Goal: Find contact information: Find contact information

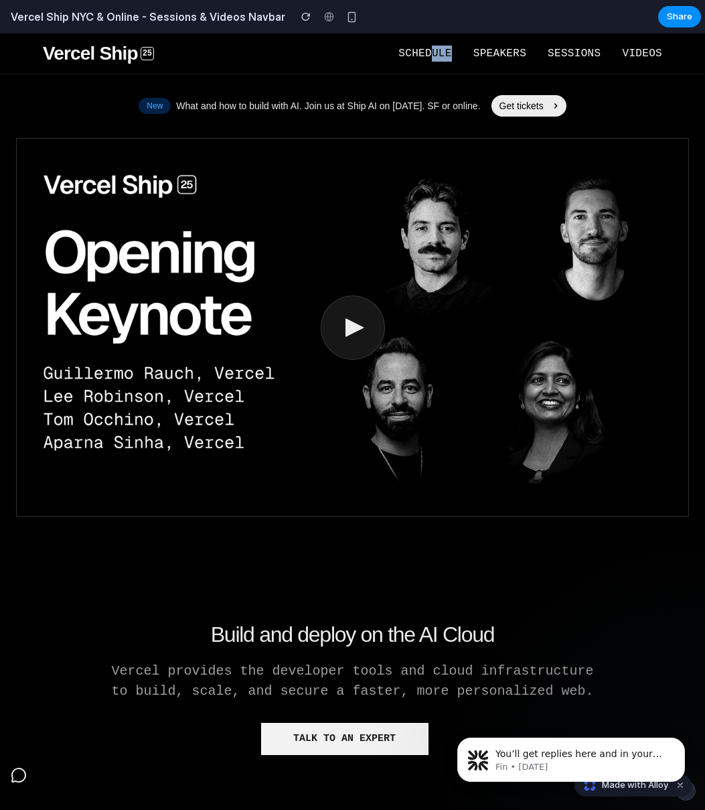
click at [424, 61] on div "Vercel Ship 25 Schedule Speakers Sessions Videos" at bounding box center [352, 53] width 705 height 40
click at [430, 58] on span "Schedule" at bounding box center [425, 54] width 53 height 12
click at [421, 58] on span "Schedule" at bounding box center [425, 54] width 53 height 12
click at [474, 58] on span "Speakers" at bounding box center [500, 54] width 53 height 12
click at [493, 55] on span "Speakers" at bounding box center [500, 54] width 53 height 12
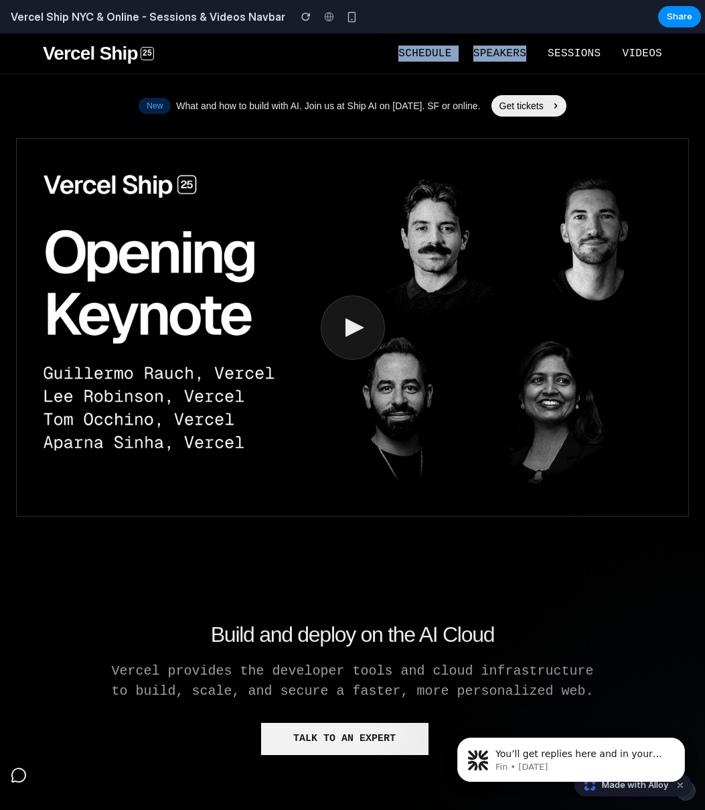
drag, startPoint x: 388, startPoint y: 52, endPoint x: 523, endPoint y: 55, distance: 135.3
click at [523, 55] on nav "Schedule Speakers Sessions Videos" at bounding box center [408, 54] width 508 height 16
click at [510, 58] on span "Speakers" at bounding box center [500, 54] width 53 height 12
drag, startPoint x: 514, startPoint y: 57, endPoint x: 386, endPoint y: 54, distance: 127.3
click at [386, 54] on nav "Schedule Speakers Sessions Videos" at bounding box center [408, 54] width 508 height 16
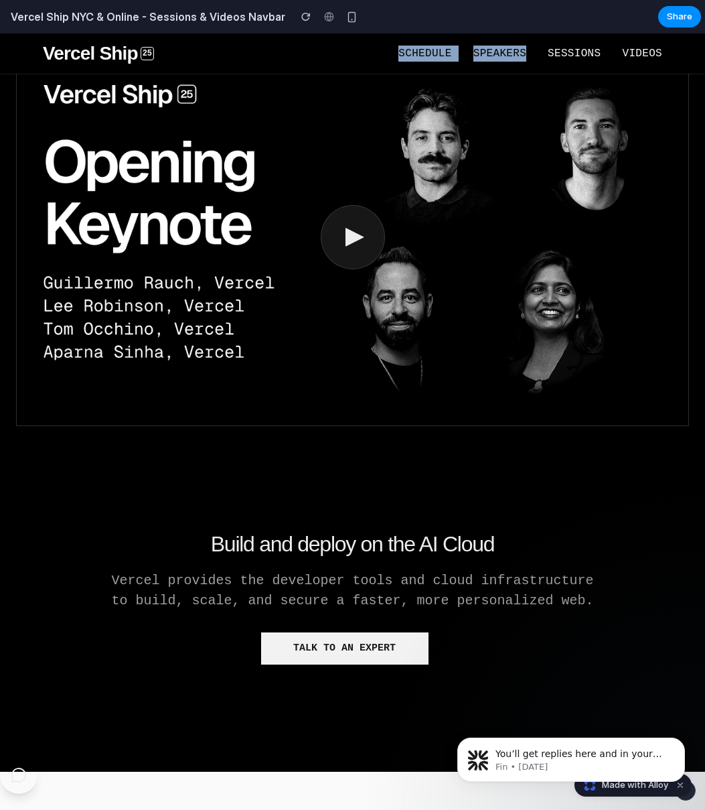
scroll to position [406, 0]
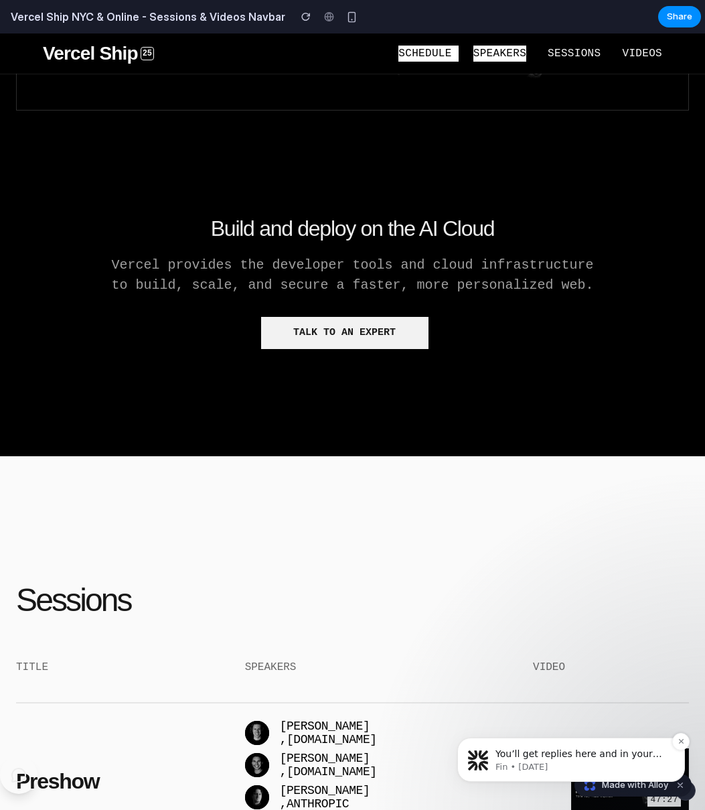
click at [609, 762] on p "Fin • [DATE]" at bounding box center [582, 767] width 173 height 12
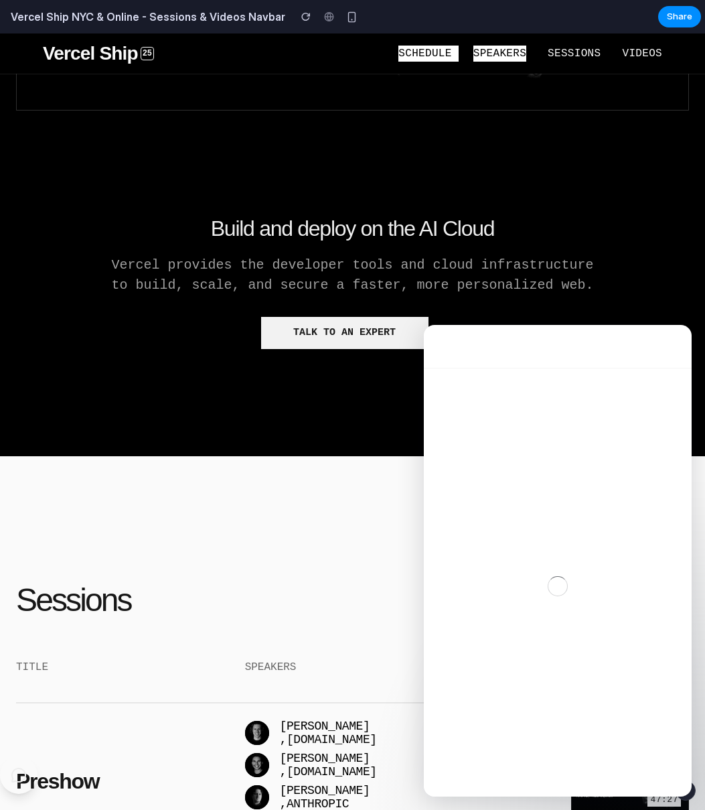
scroll to position [0, 0]
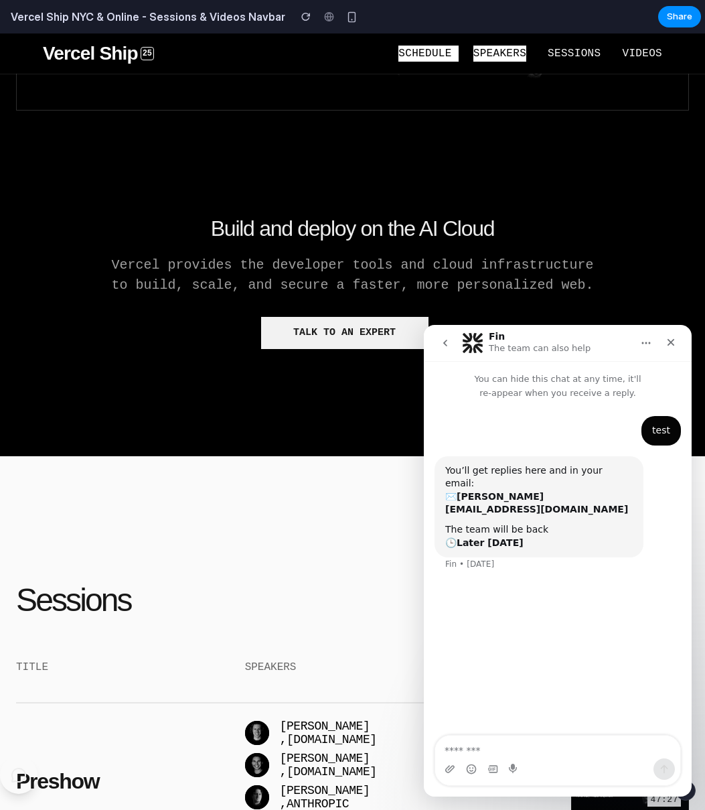
click at [449, 346] on icon "go back" at bounding box center [445, 343] width 11 height 11
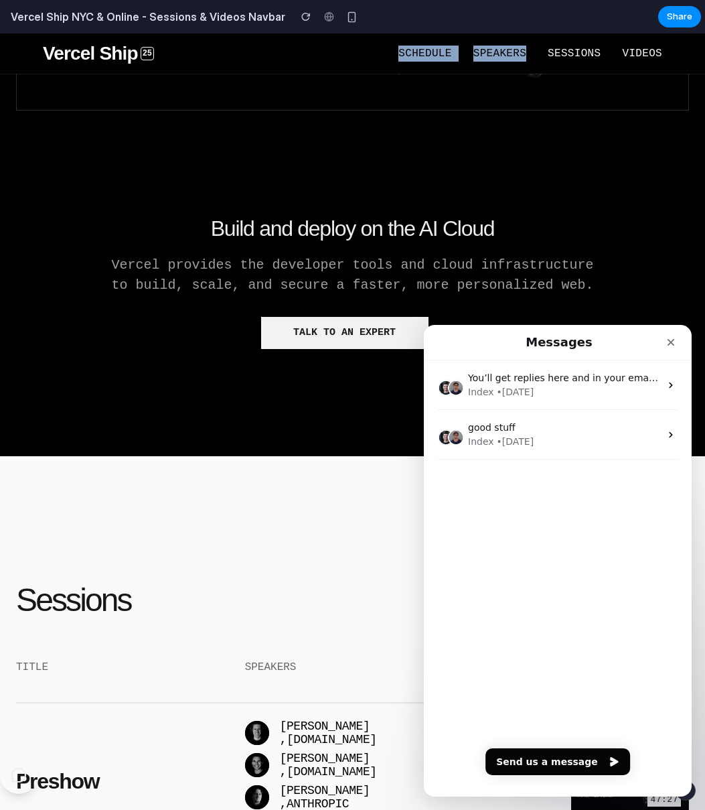
click at [377, 328] on button "Talk to an expert" at bounding box center [344, 333] width 167 height 32
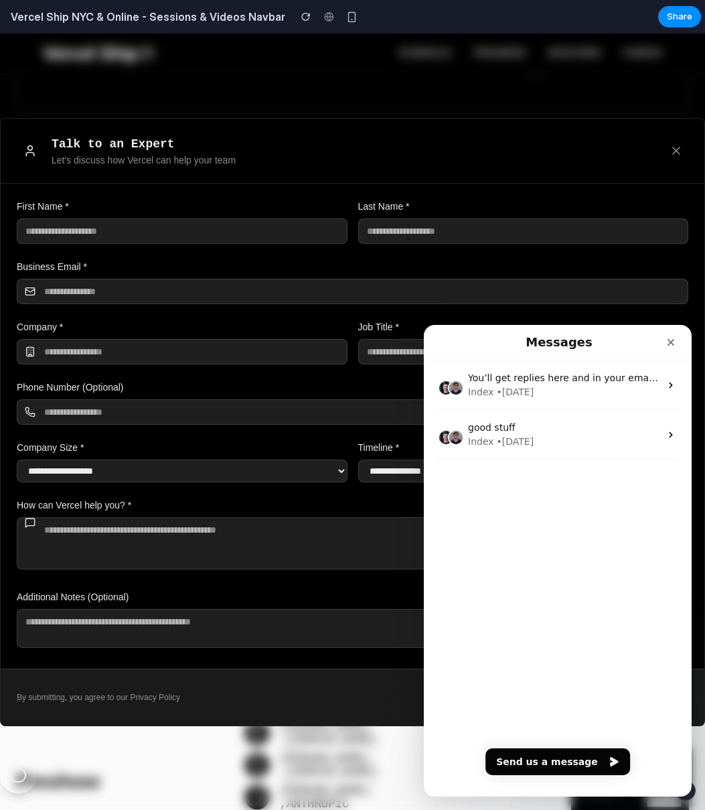
click at [157, 240] on input "text" at bounding box center [182, 230] width 331 height 25
click at [680, 144] on icon "Close form" at bounding box center [676, 150] width 13 height 13
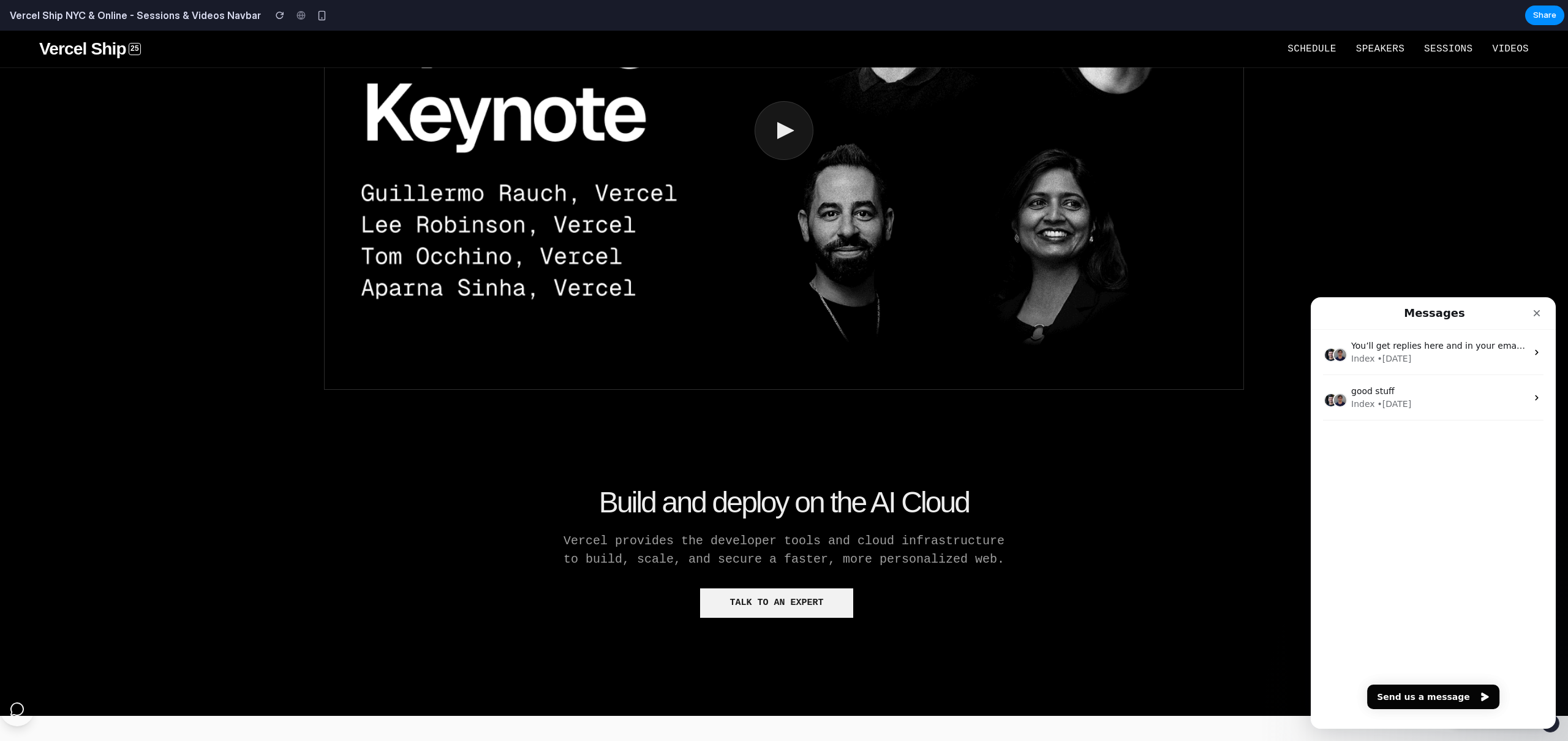
scroll to position [136, 0]
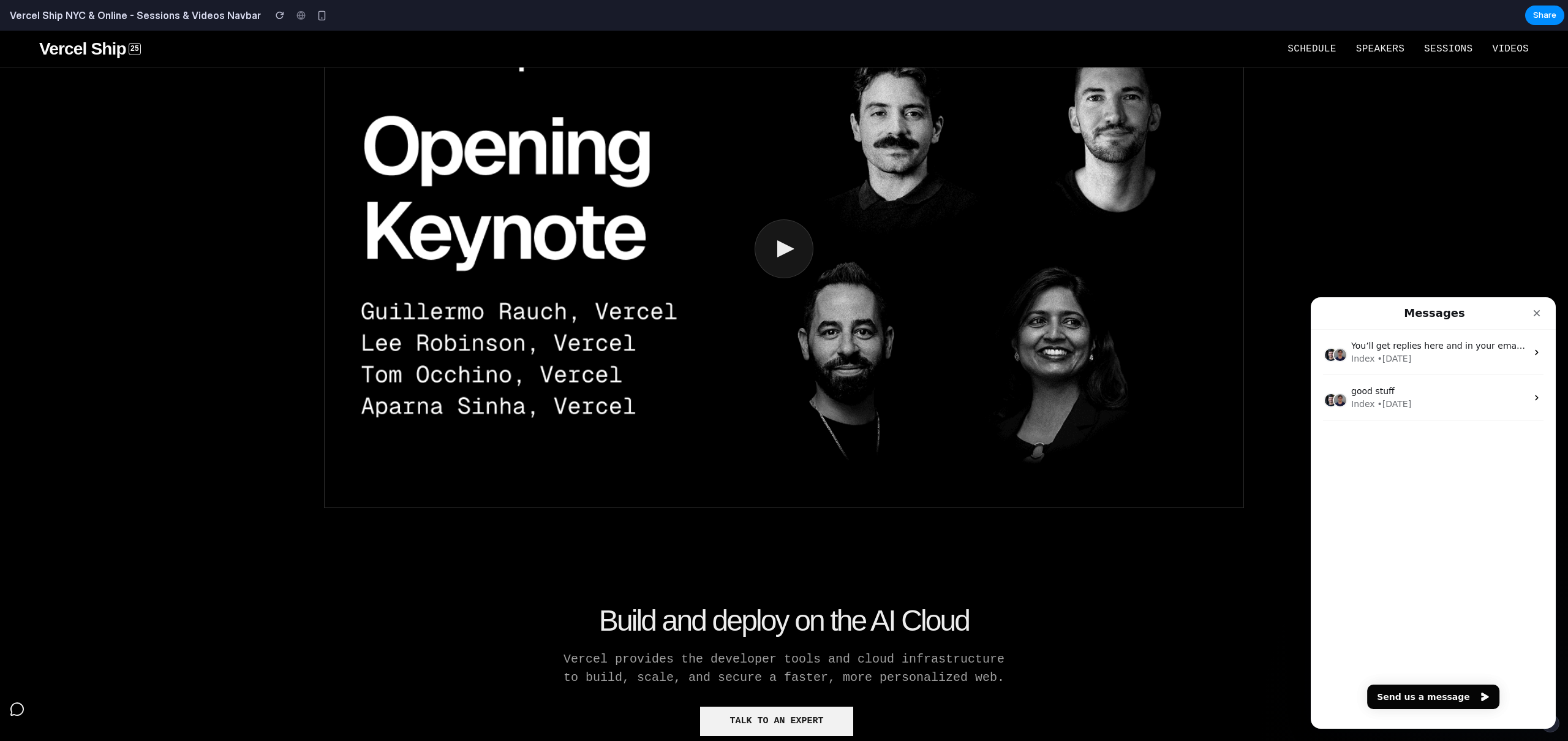
click at [1395, 181] on section "New What and how to build with AI. Join us at Ship AI on [DATE]. SF or online. …" at bounding box center [784, 364] width 1568 height 940
click at [795, 233] on button at bounding box center [784, 249] width 59 height 59
click at [764, 254] on button at bounding box center [784, 249] width 59 height 59
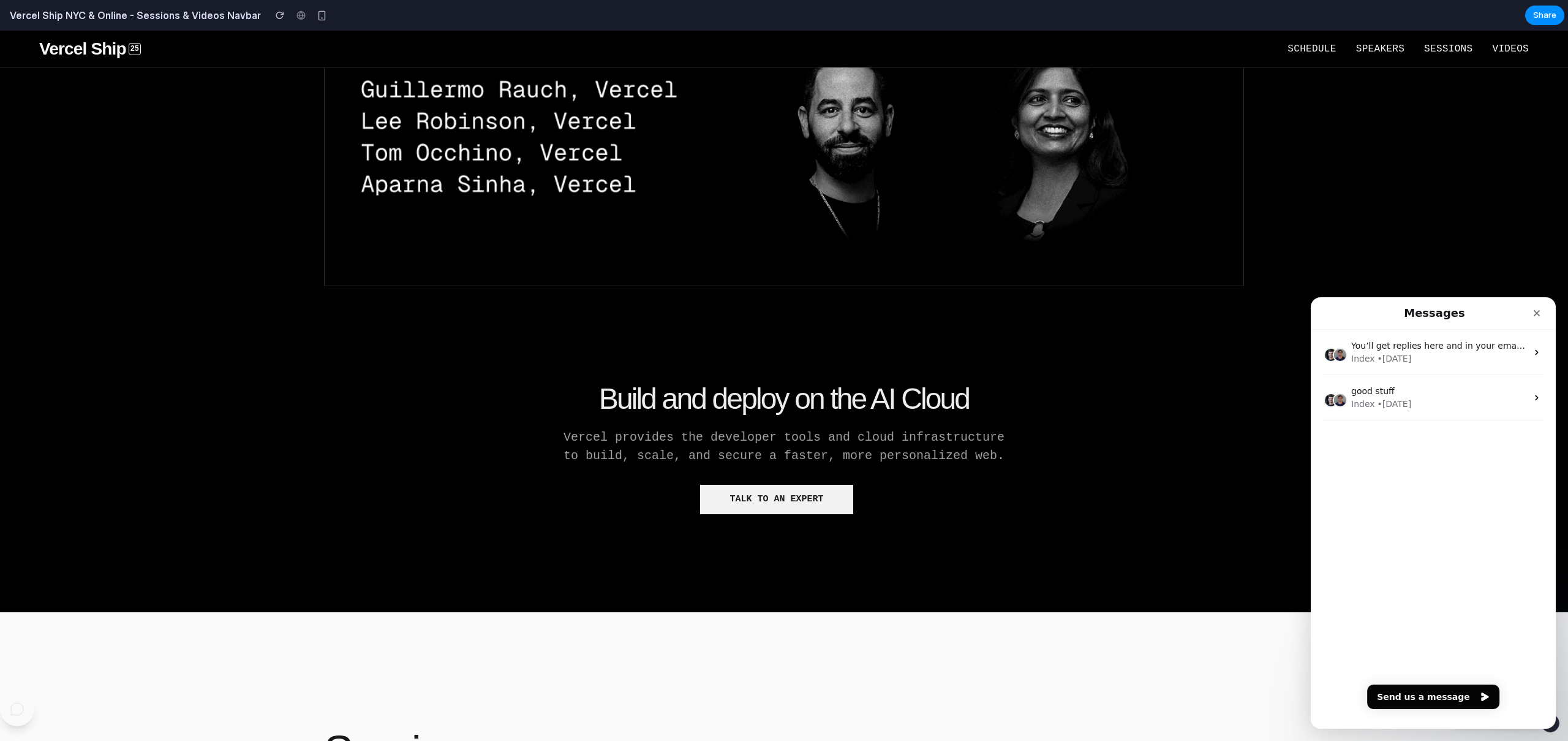
scroll to position [539, 0]
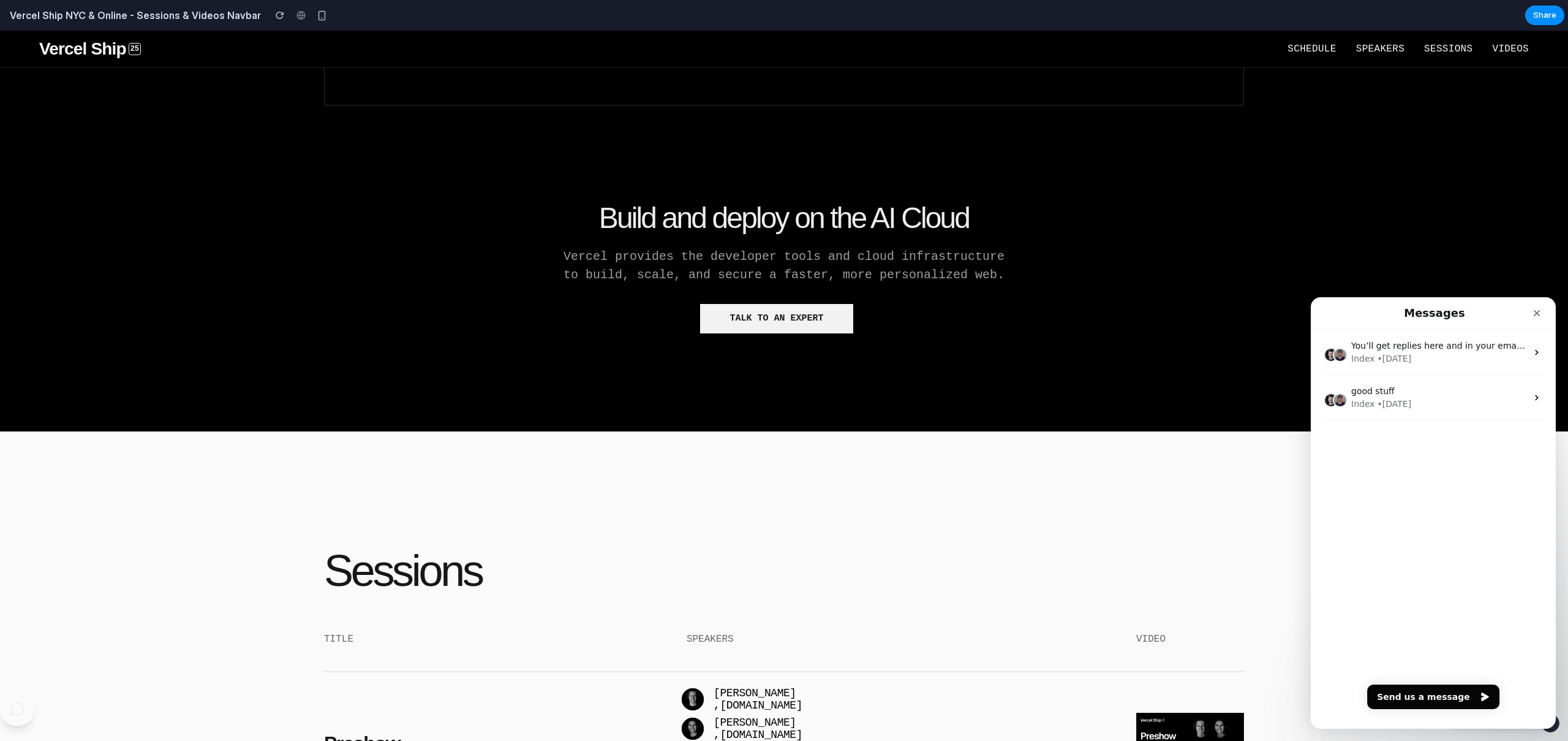
click at [760, 317] on button "Talk to an expert" at bounding box center [776, 318] width 153 height 29
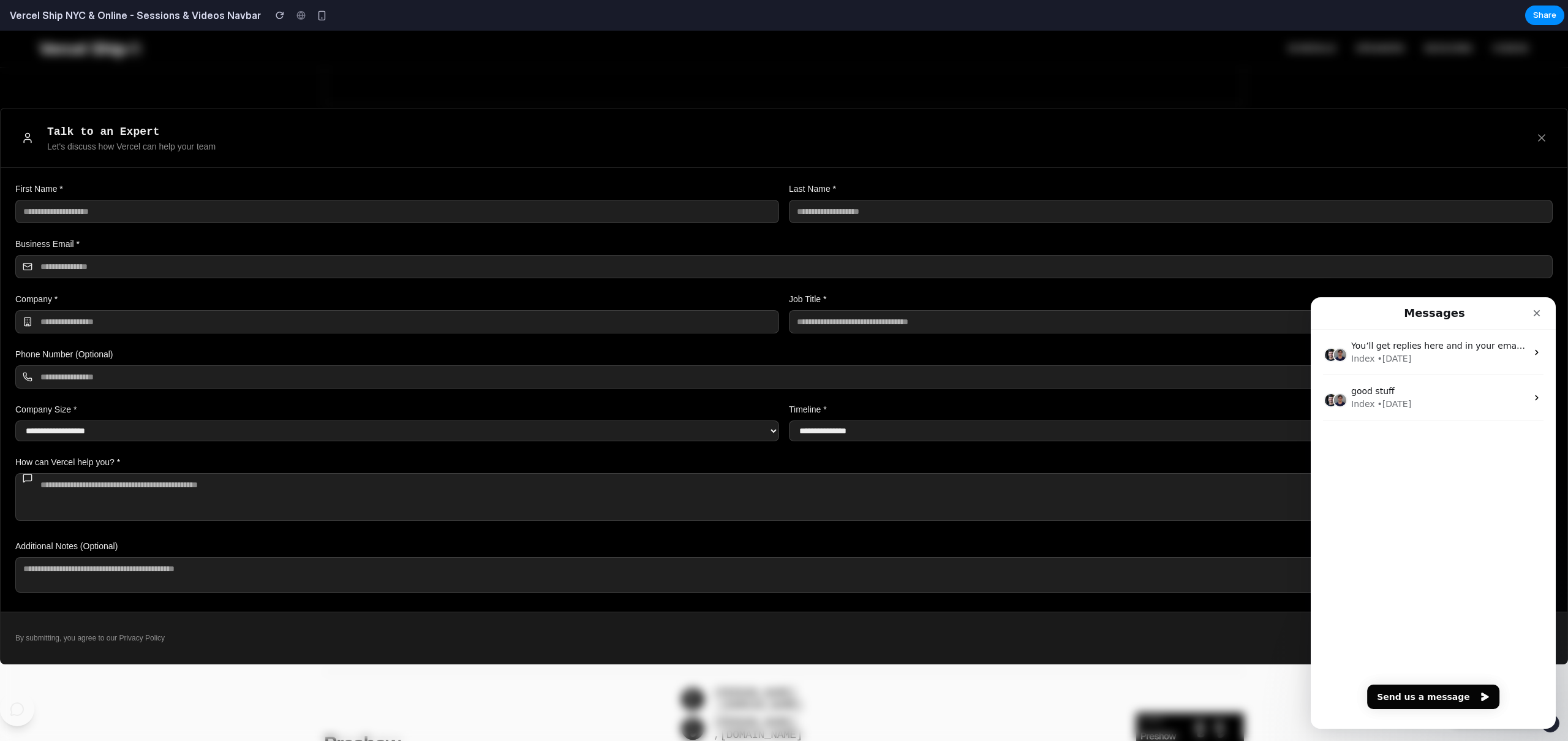
click at [760, 317] on input "text" at bounding box center [397, 321] width 763 height 23
click at [656, 75] on div at bounding box center [784, 385] width 1568 height 710
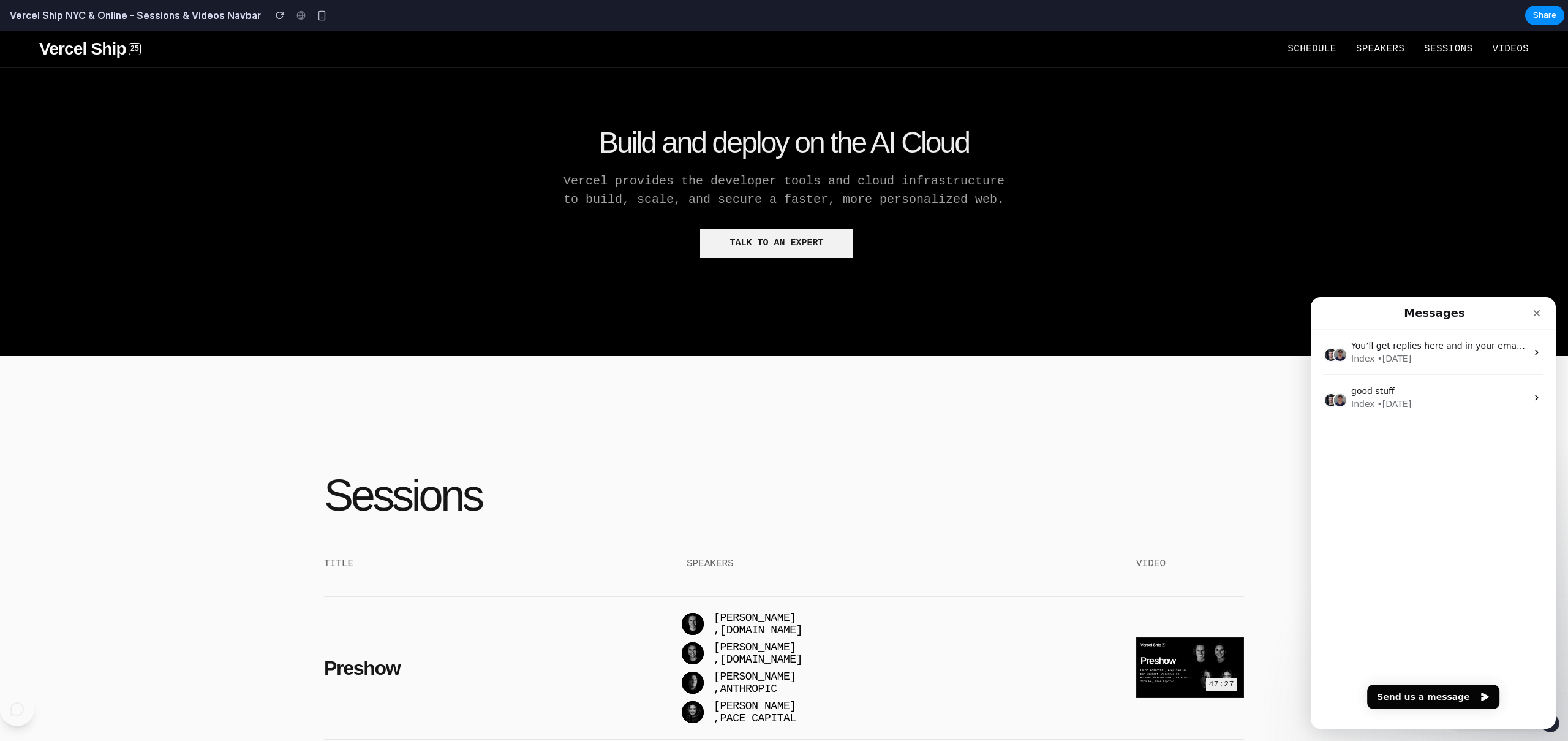
scroll to position [949, 0]
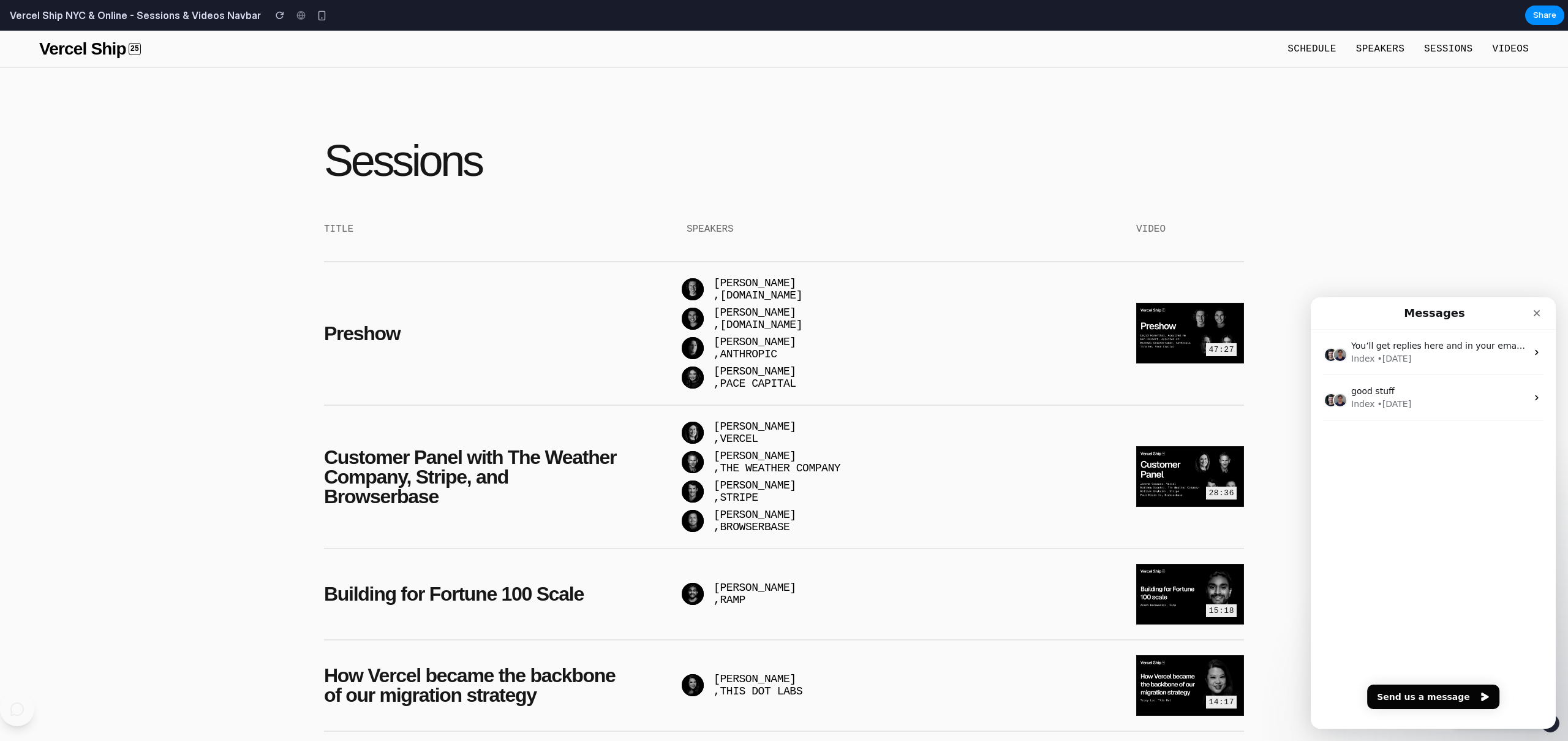
click at [1189, 338] on img at bounding box center [1189, 333] width 108 height 60
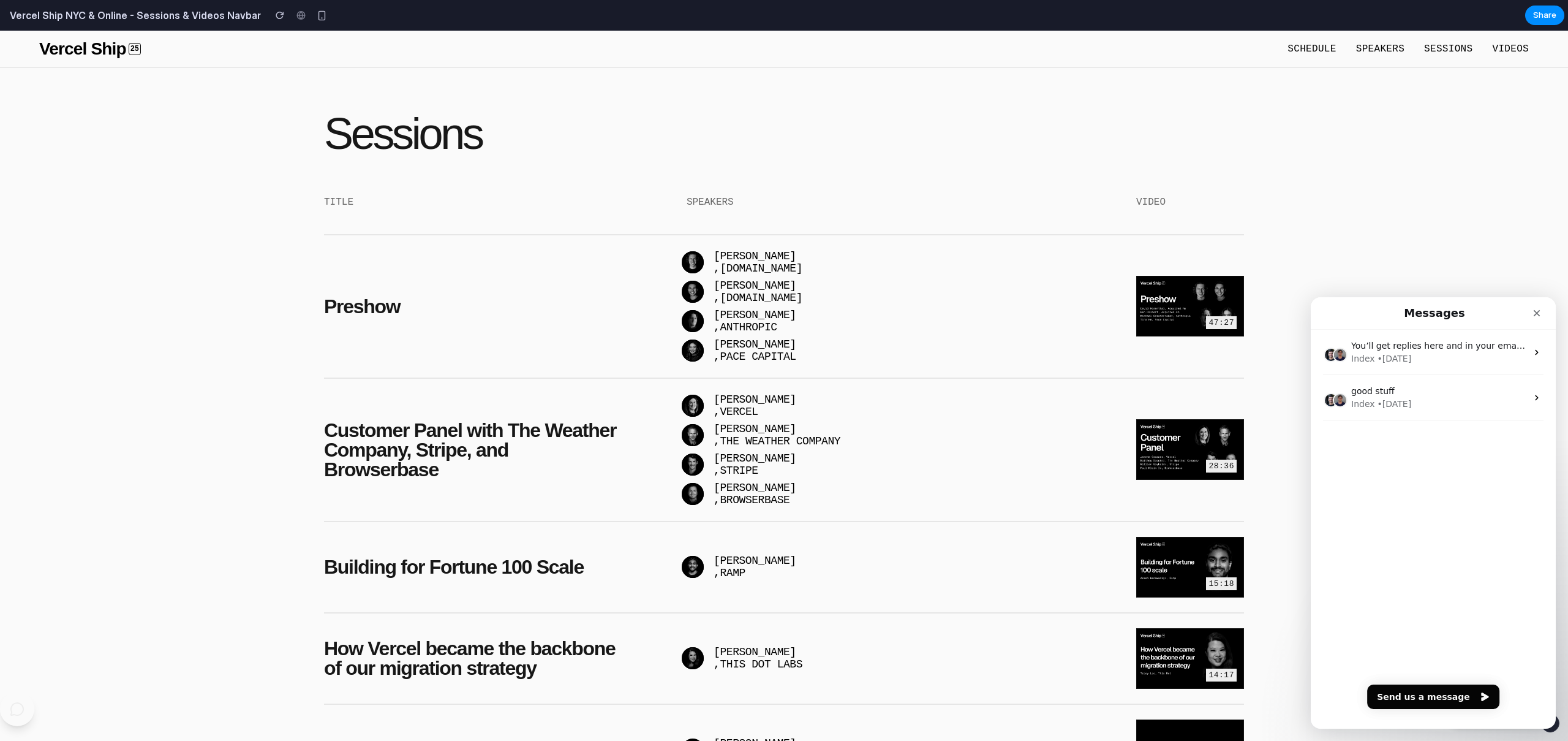
scroll to position [1037, 0]
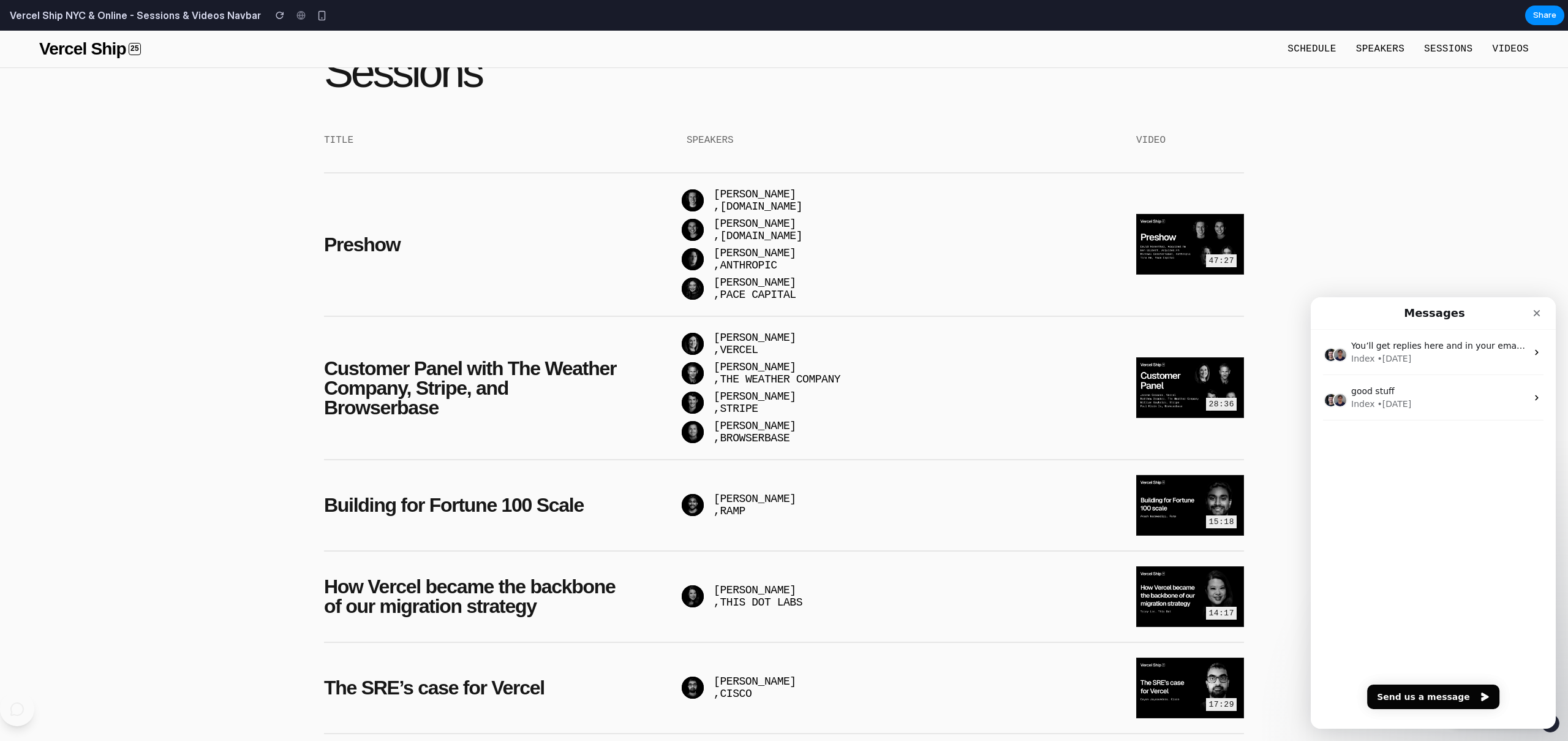
click at [1173, 521] on img at bounding box center [1189, 505] width 108 height 60
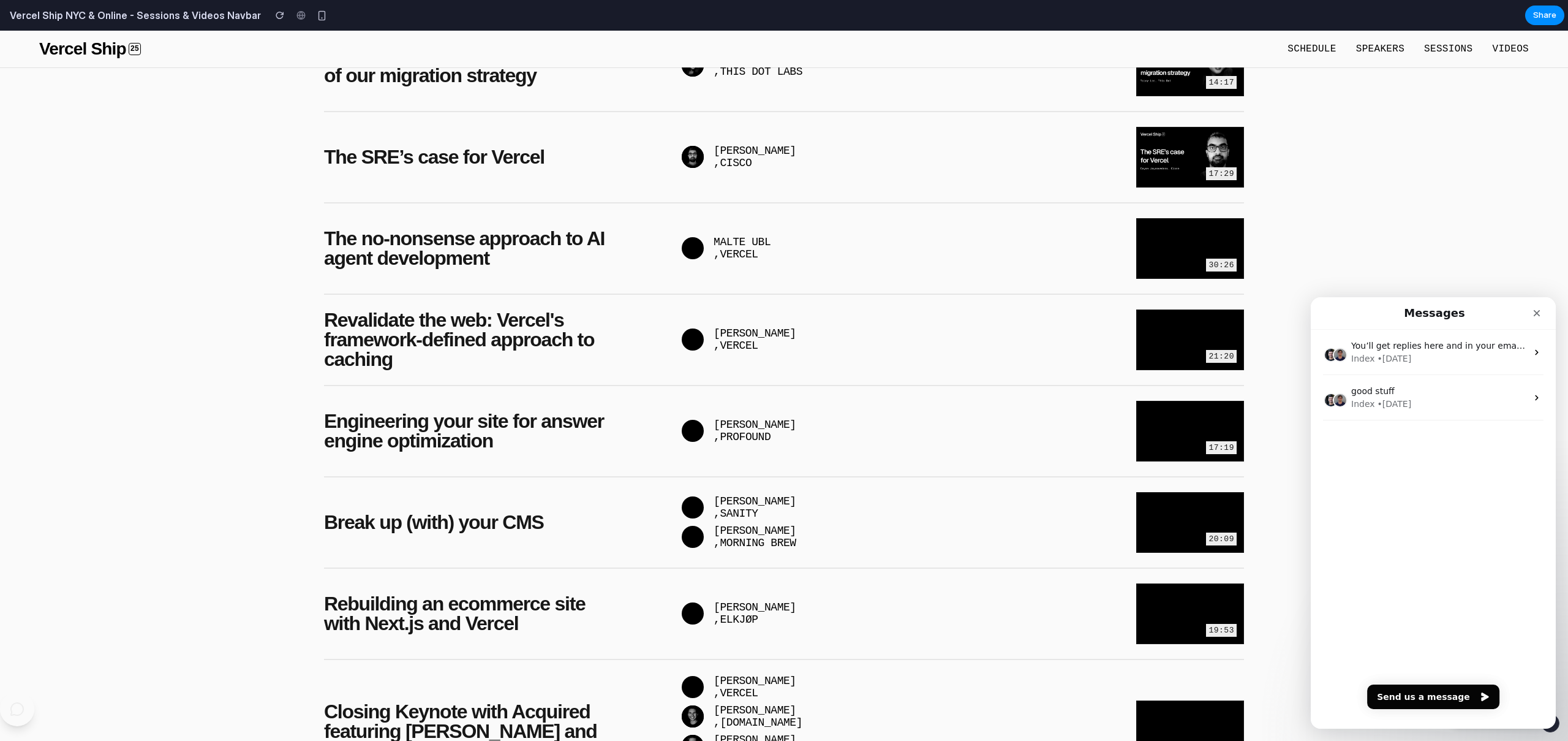
scroll to position [2171, 0]
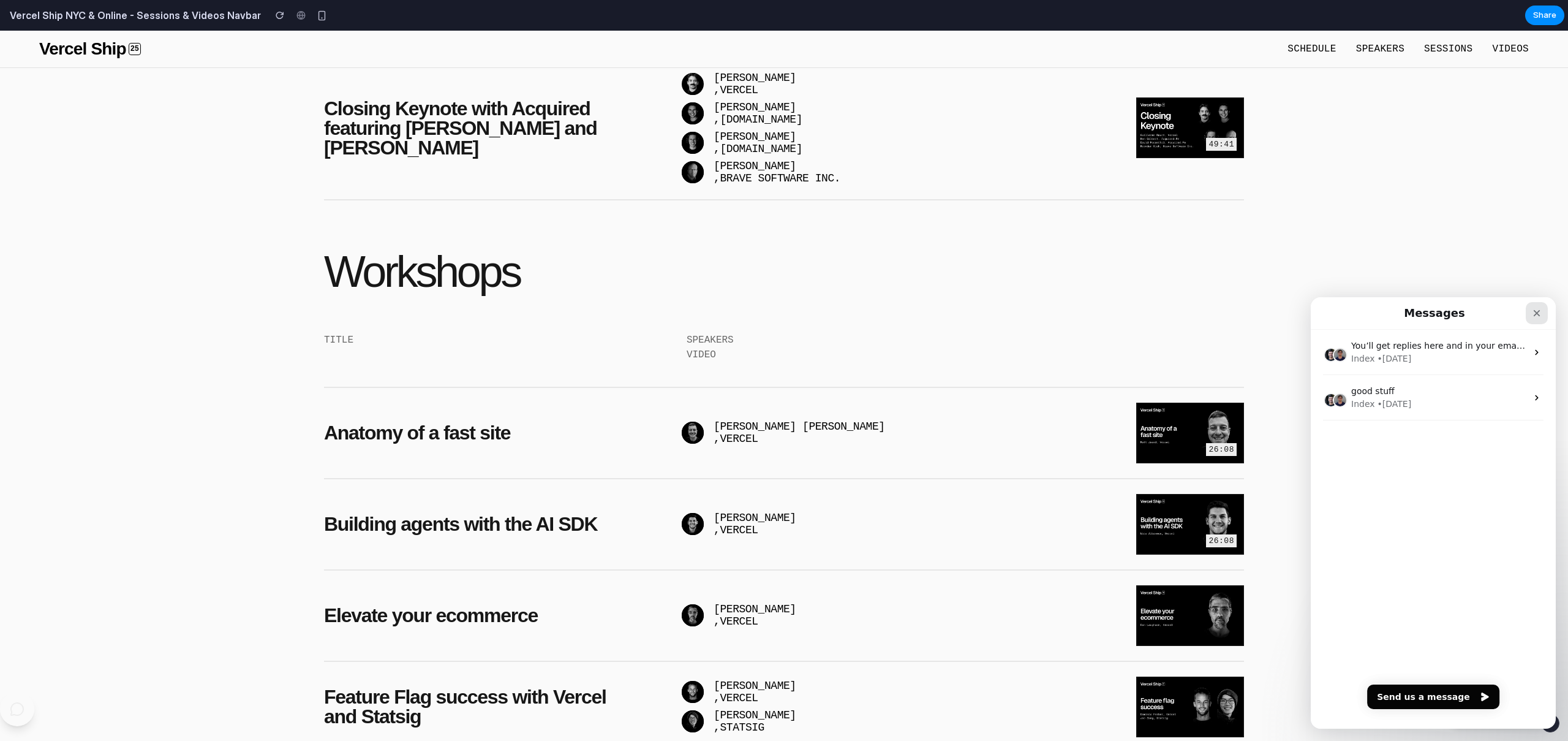
click at [1541, 315] on icon "Close" at bounding box center [1536, 313] width 10 height 10
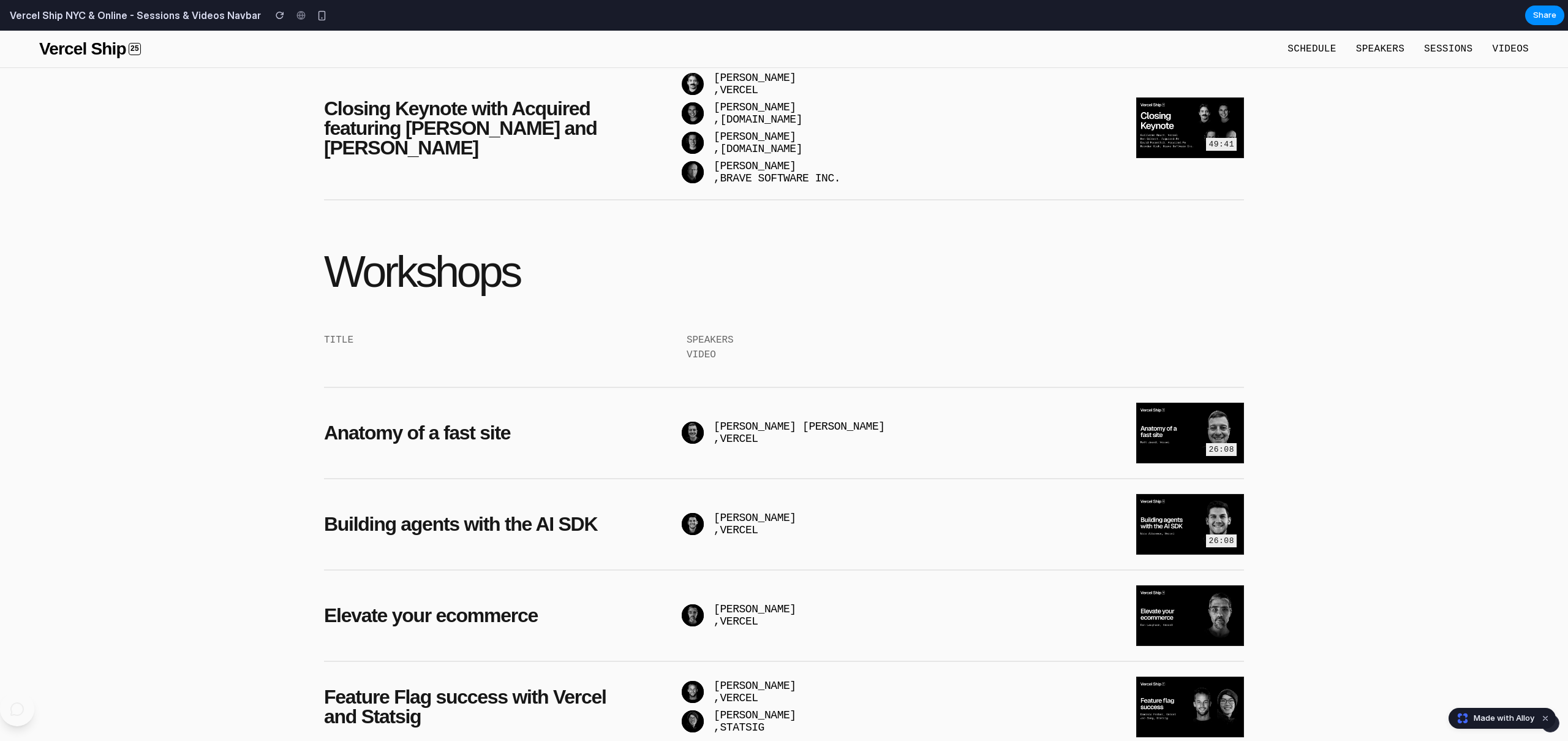
scroll to position [0, 0]
click at [1543, 716] on button "Dismiss watermark" at bounding box center [1545, 718] width 15 height 15
click at [1545, 726] on button "button" at bounding box center [1550, 723] width 18 height 18
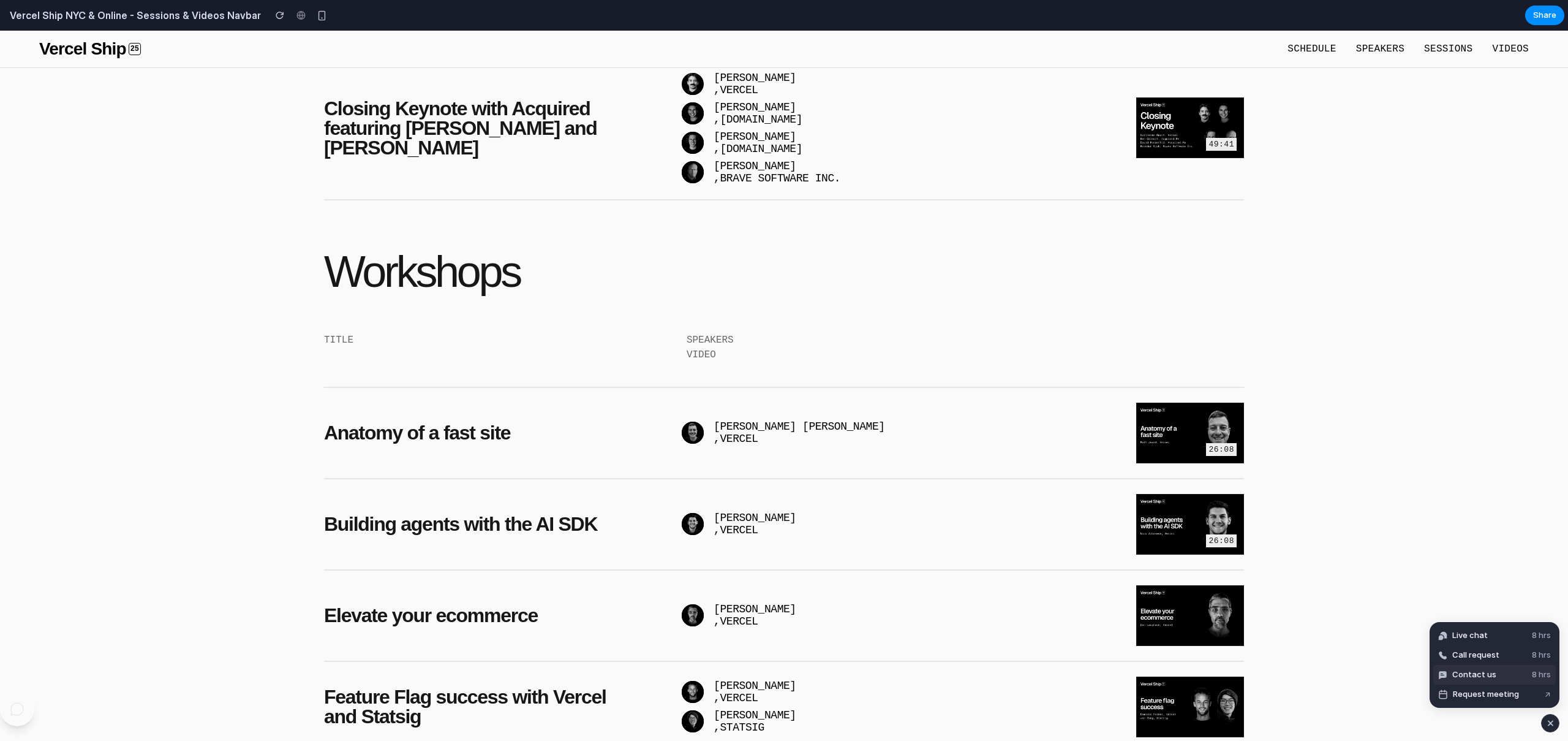
click at [1493, 678] on button "Contact us 8 hrs" at bounding box center [1494, 674] width 123 height 19
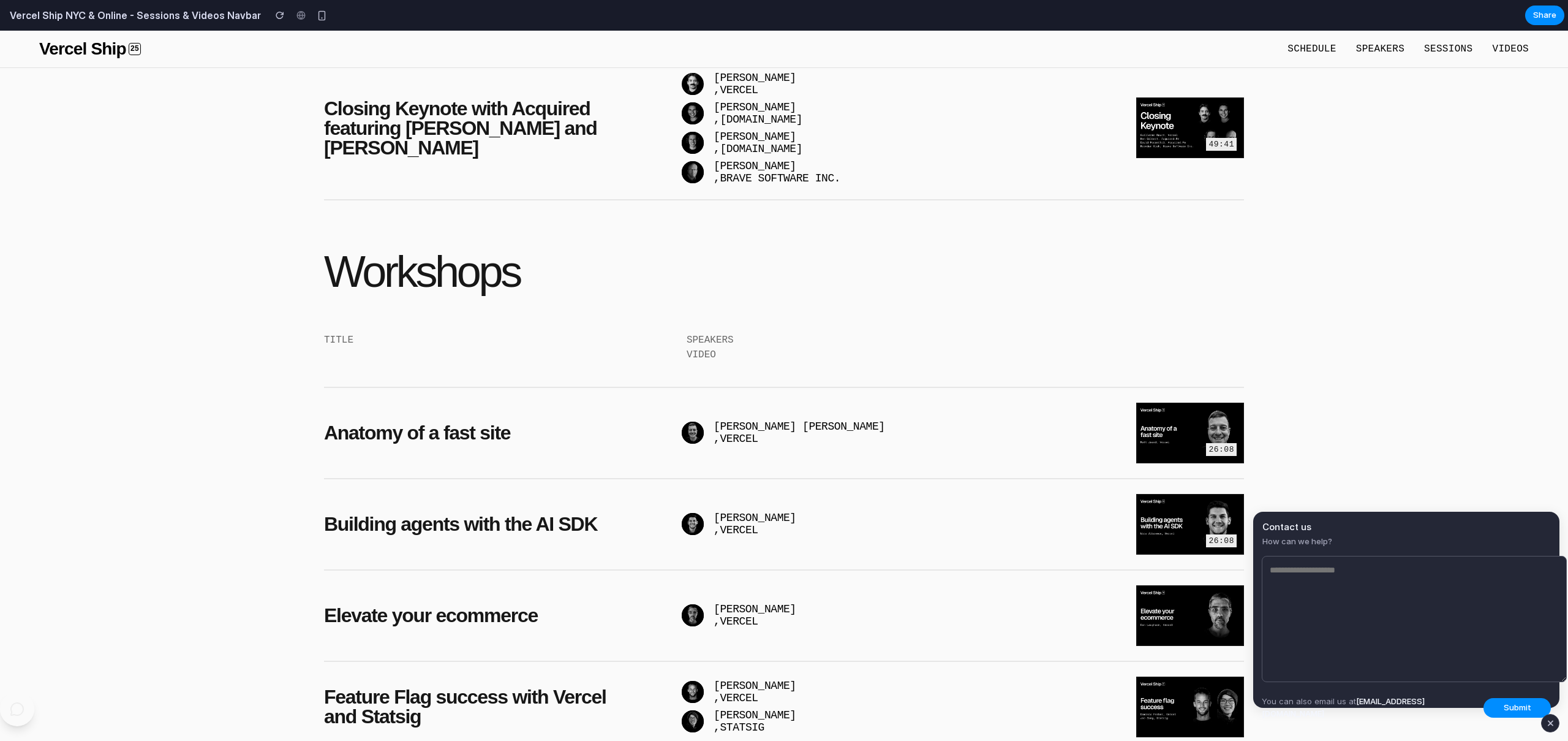
click at [1552, 725] on div "button" at bounding box center [1550, 723] width 10 height 15
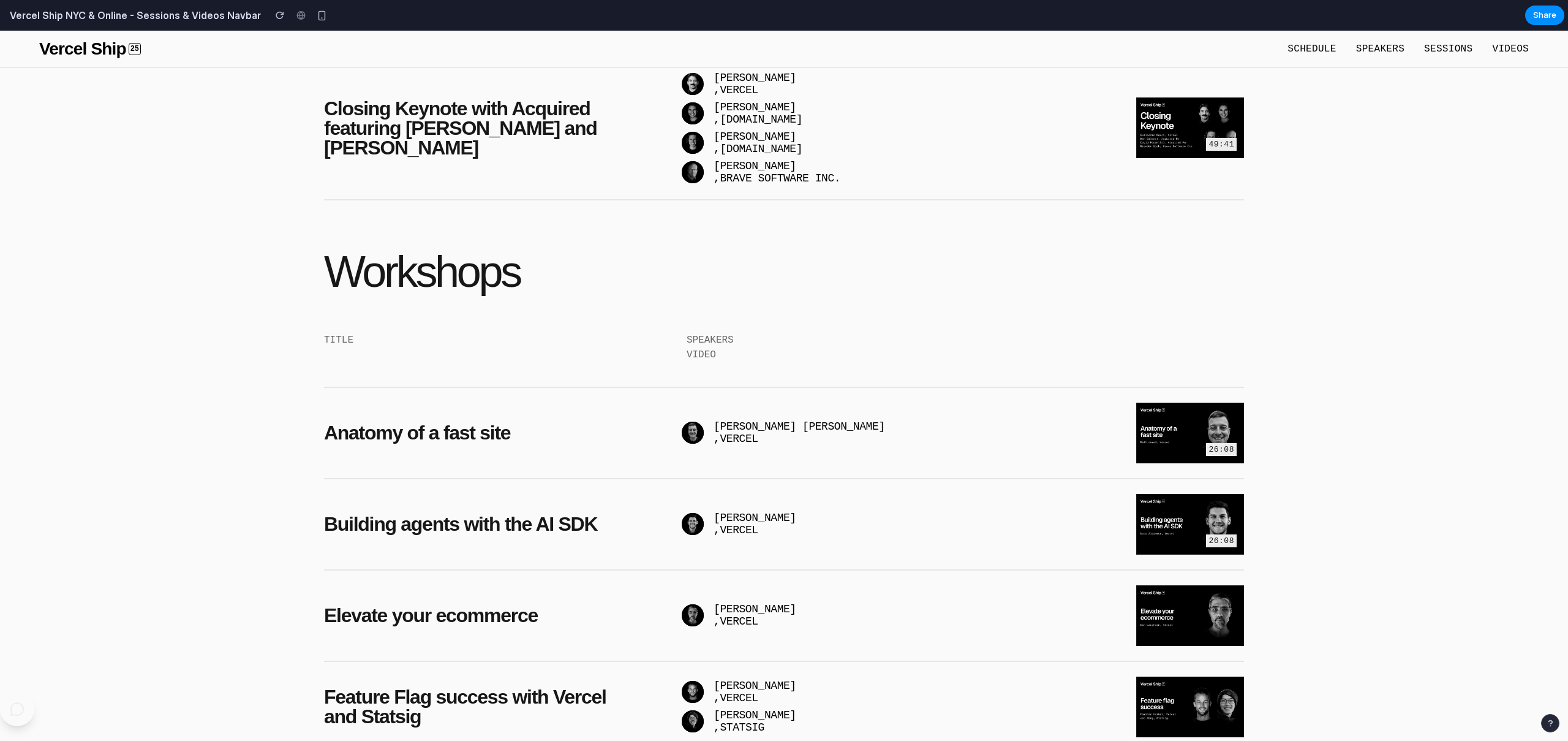
click at [1549, 723] on div "button" at bounding box center [1550, 723] width 8 height 8
click at [1491, 695] on span "Request meeting" at bounding box center [1486, 693] width 66 height 12
